Goal: Task Accomplishment & Management: Manage account settings

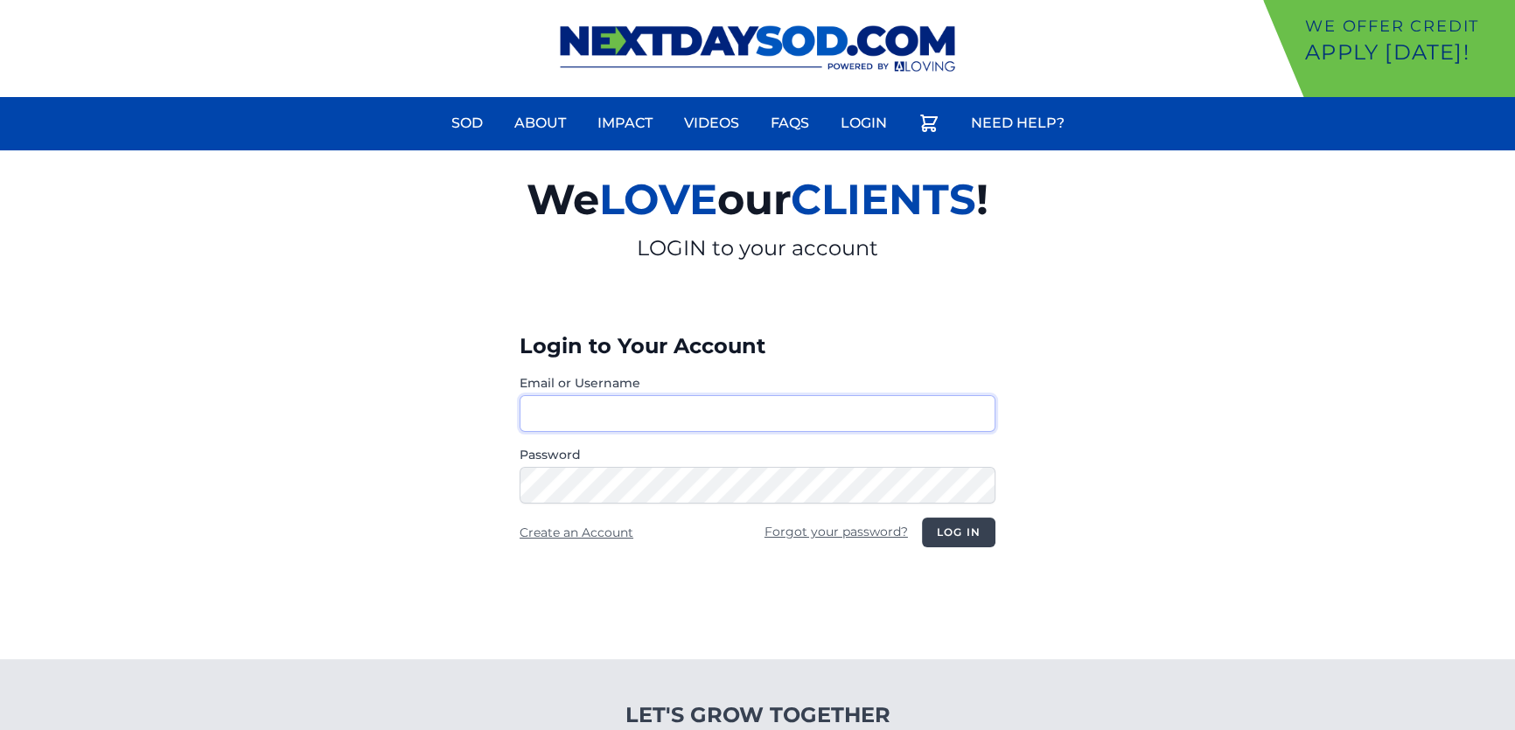
type input "**********"
click at [939, 530] on button "Log in" at bounding box center [958, 533] width 73 height 30
